Goal: Check status

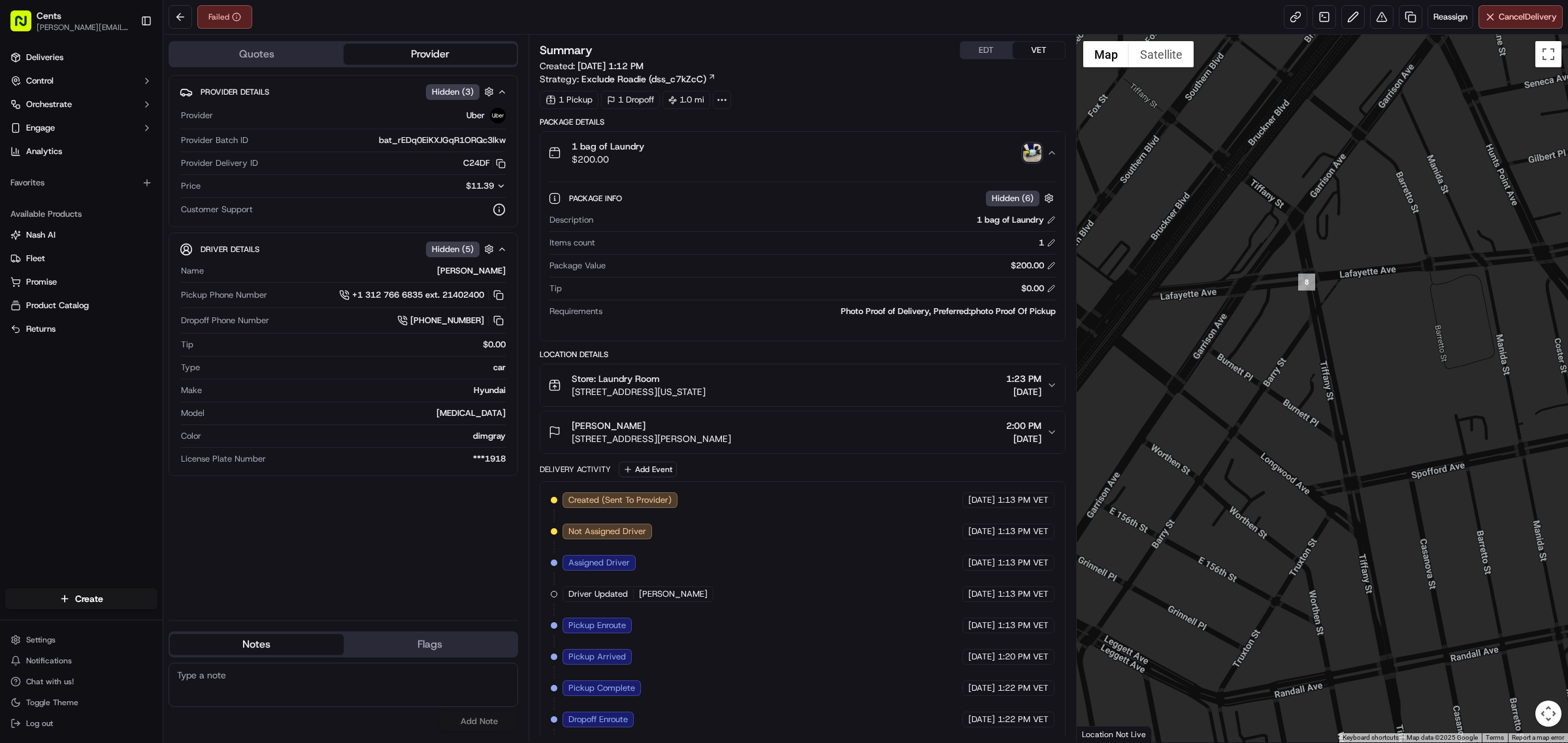
scroll to position [69, 0]
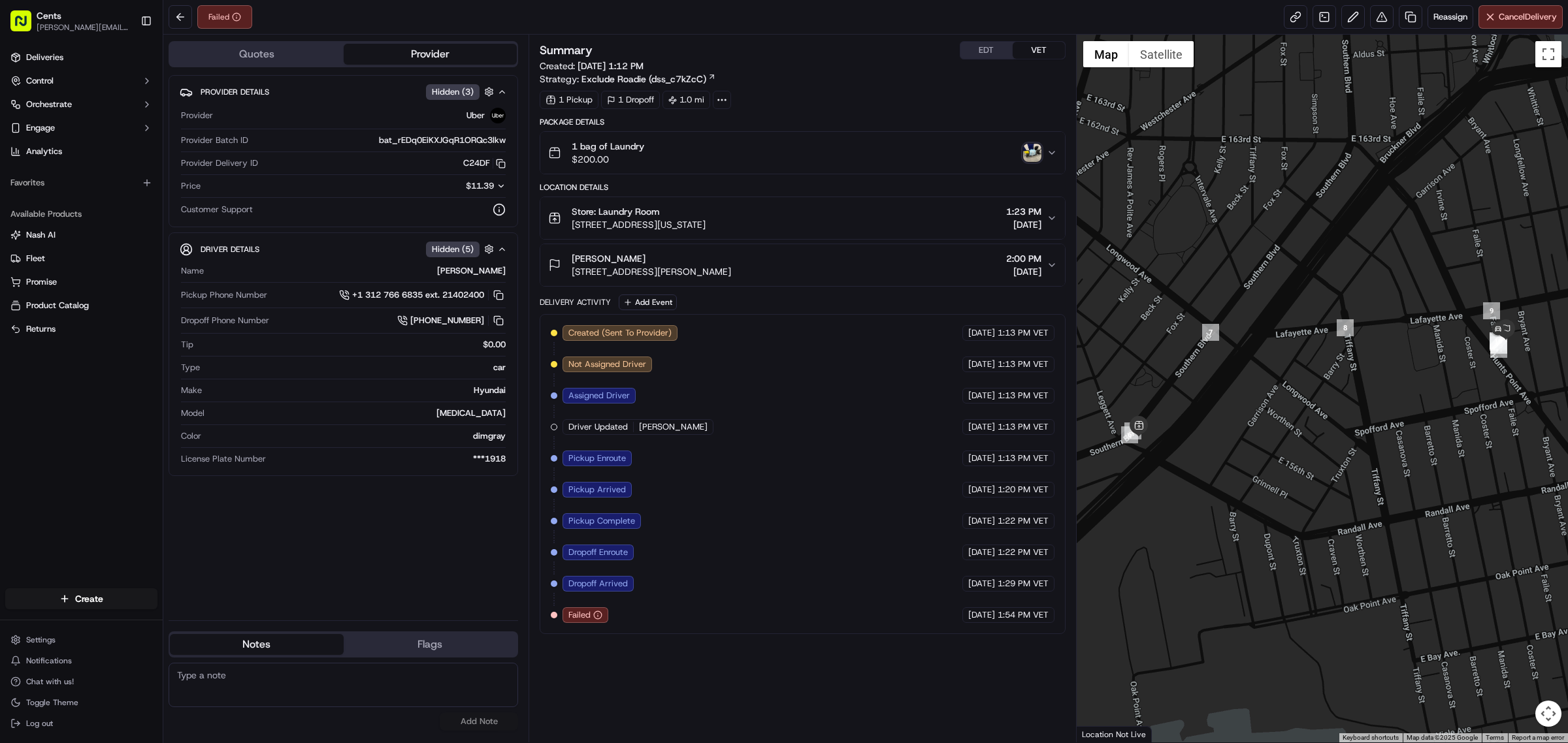
click at [843, 263] on div "Belma Ray 750 Faile Street, The Bronx, NY 10474, US 2:00 PM 09/17/2025" at bounding box center [797, 265] width 499 height 26
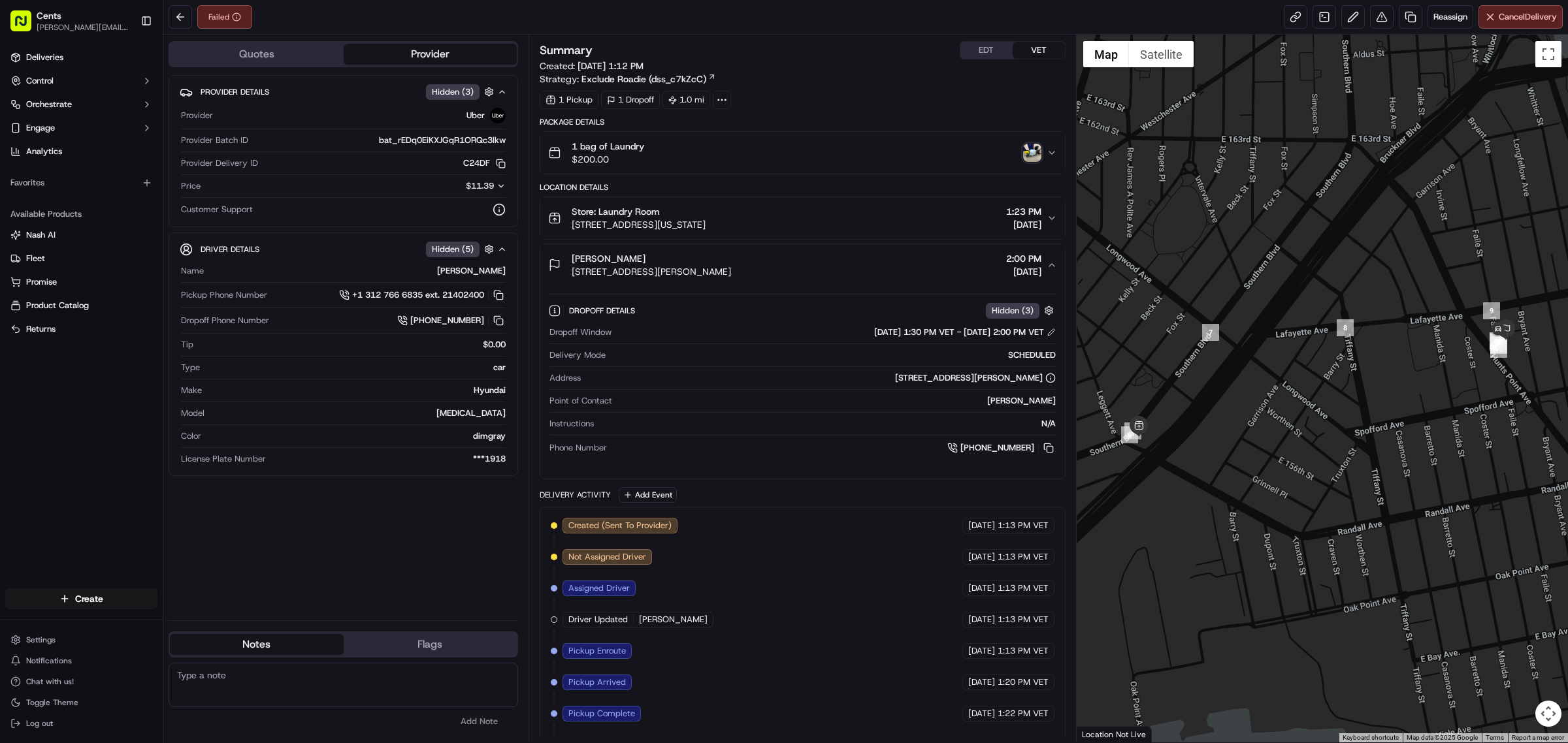
click at [853, 213] on div "Store: Laundry Room 700 Southern Blvd, Bronx, New York 10455, US 1:23 PM 09/17/…" at bounding box center [797, 218] width 499 height 26
